Goal: Register for event/course

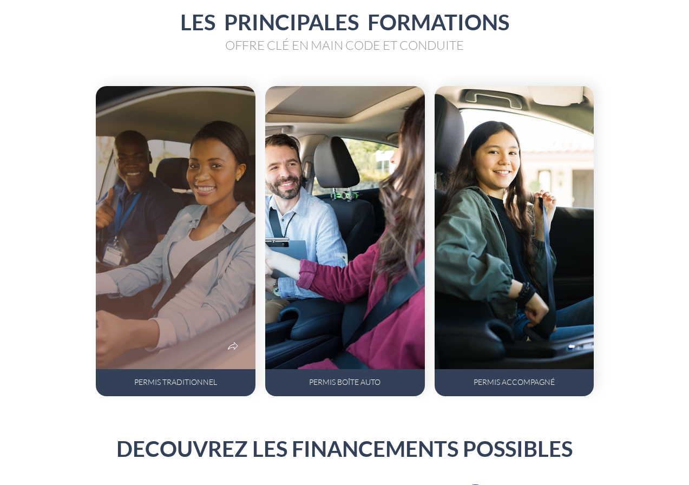
scroll to position [647, 0]
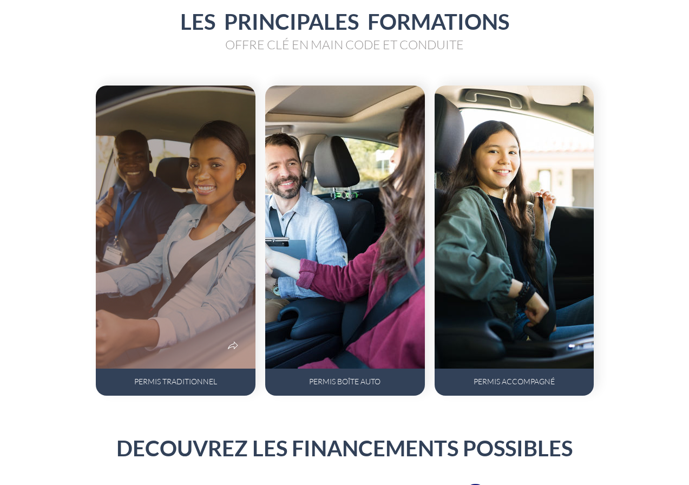
click at [168, 379] on span "PERMIS TRADITIONNEL" at bounding box center [175, 381] width 83 height 9
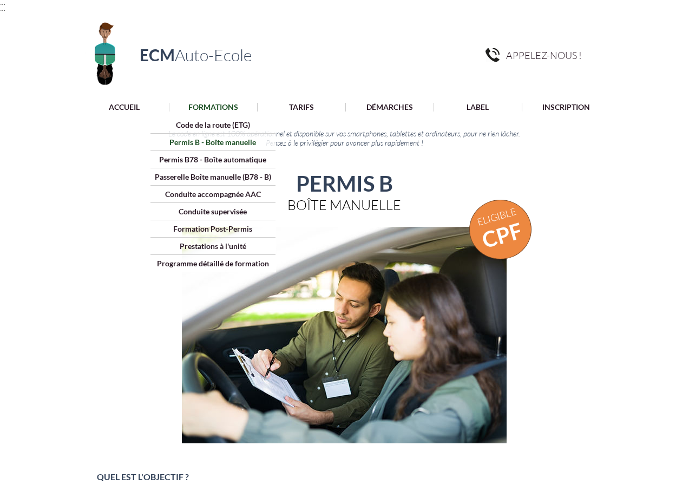
click at [214, 145] on p "Permis B - Boîte manuelle" at bounding box center [213, 142] width 94 height 17
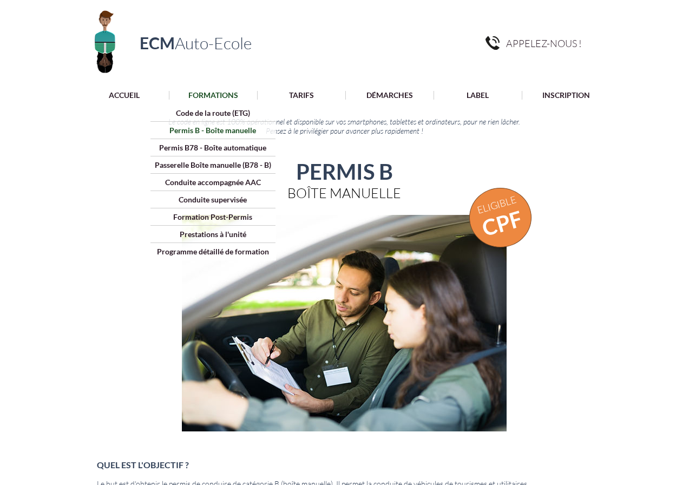
scroll to position [12, 0]
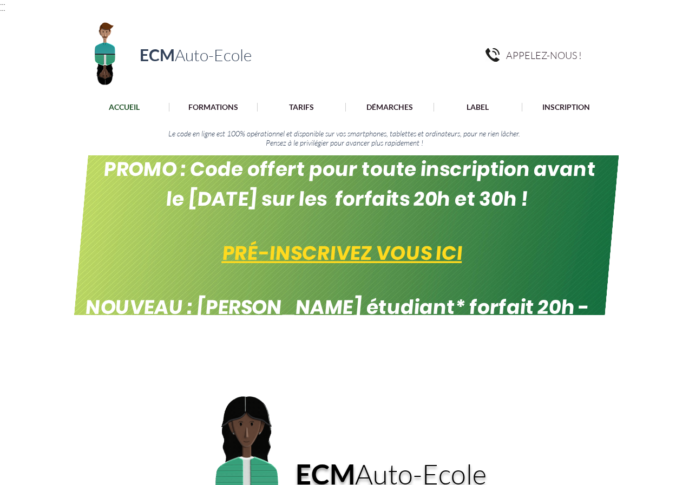
click at [355, 255] on span "PRÉ-INSCRIVEZ VOUS ICI" at bounding box center [342, 253] width 243 height 28
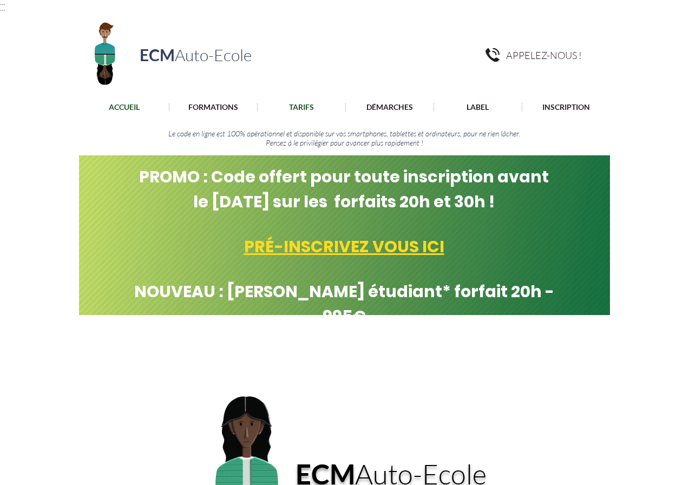
click at [311, 107] on p "TARIFS" at bounding box center [302, 107] width 36 height 9
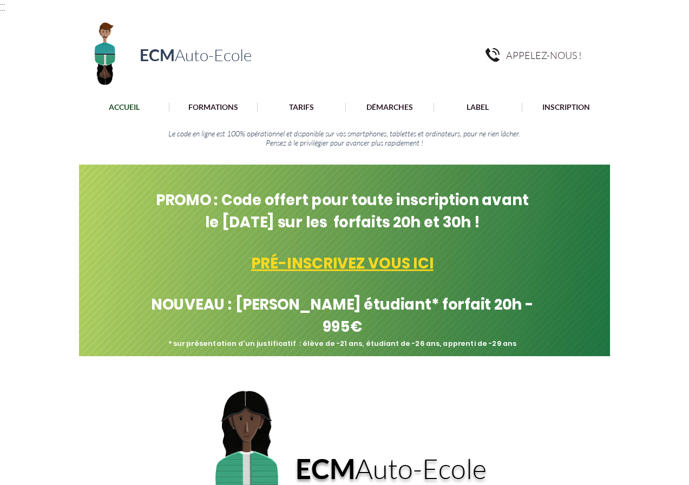
click at [326, 260] on span "PRÉ-INSCRIVEZ VOUS ICI" at bounding box center [342, 263] width 182 height 21
